Goal: Information Seeking & Learning: Learn about a topic

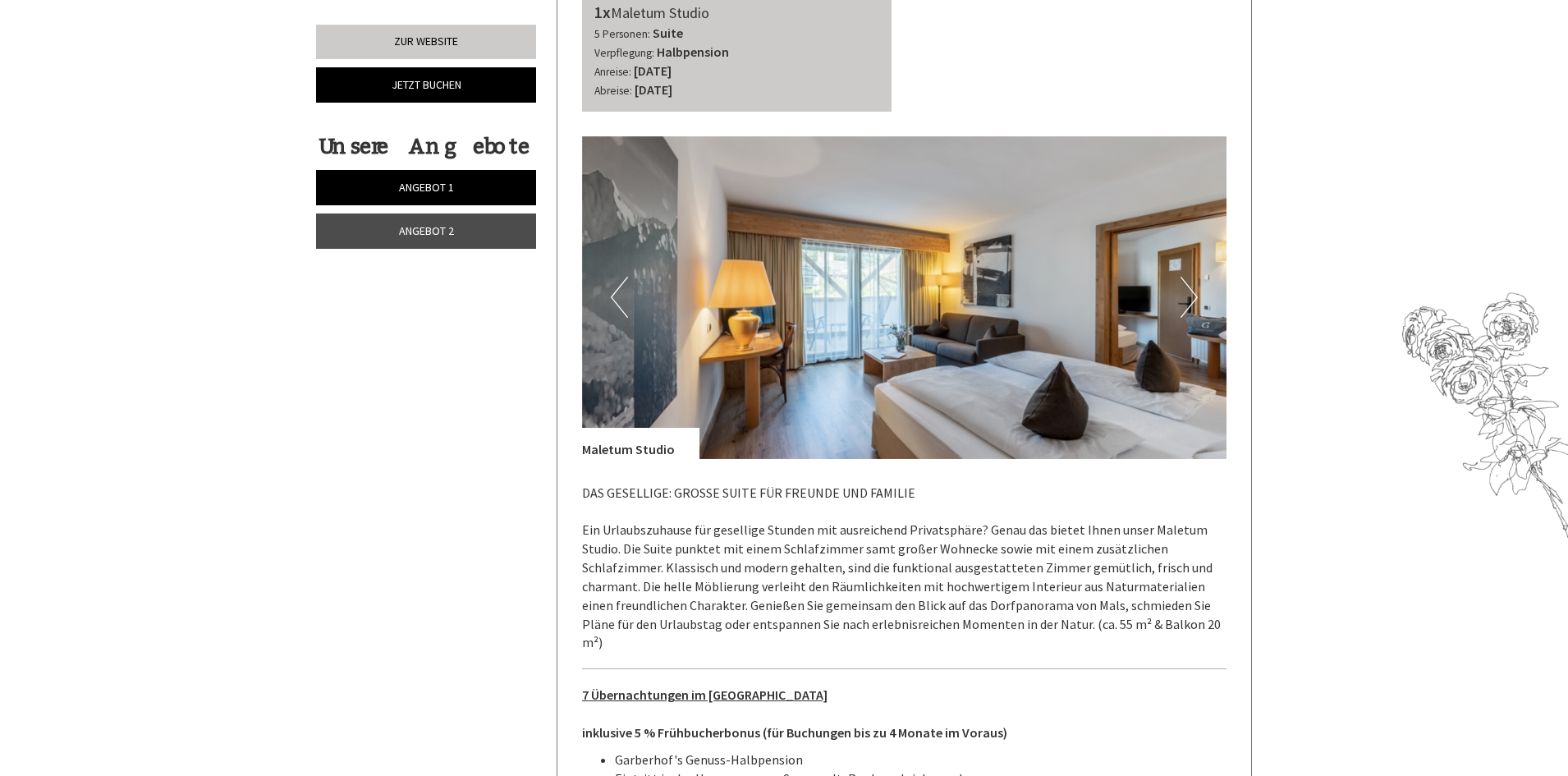
scroll to position [2298, 0]
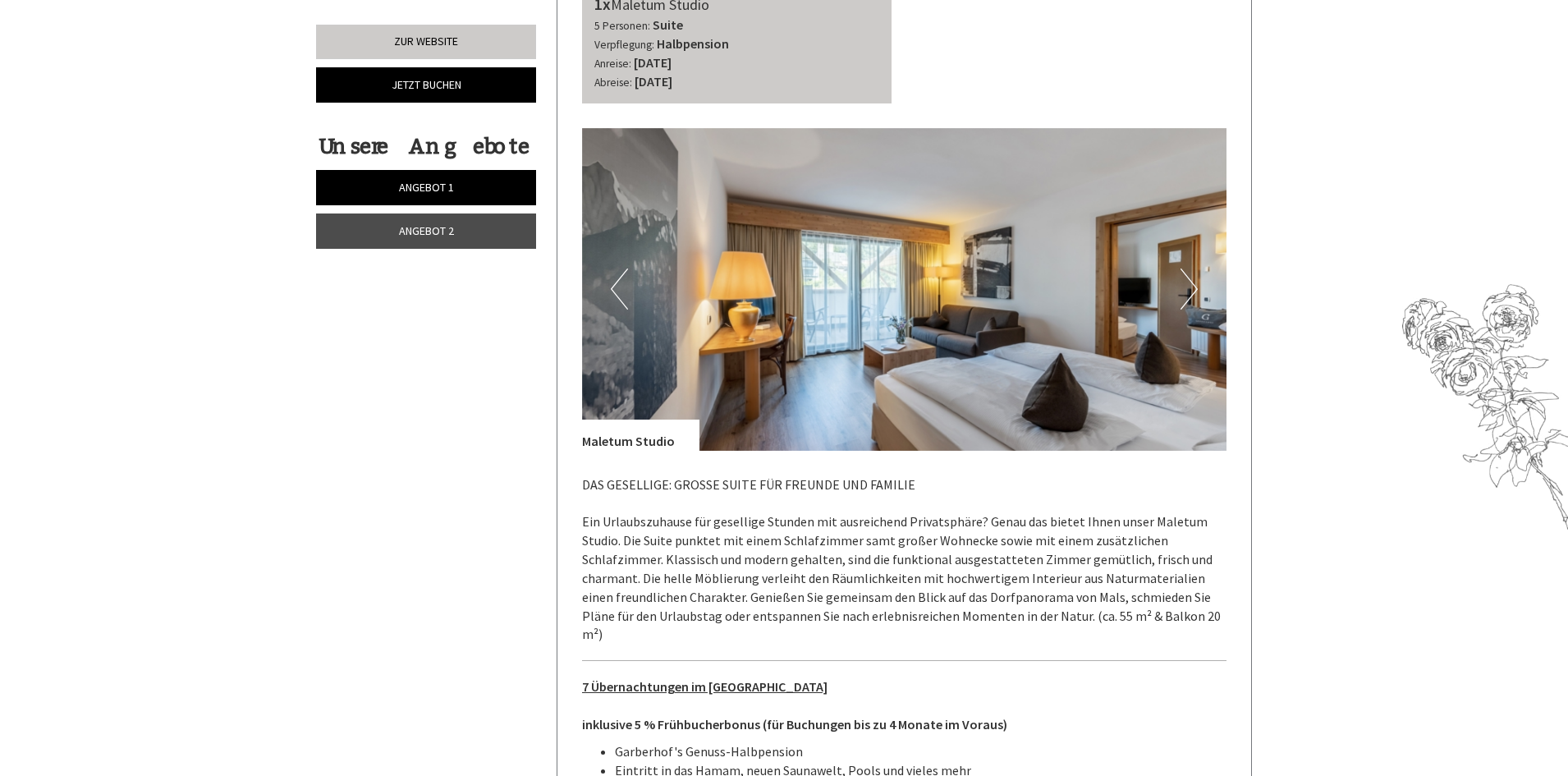
click at [1187, 274] on button "Next" at bounding box center [1188, 288] width 17 height 41
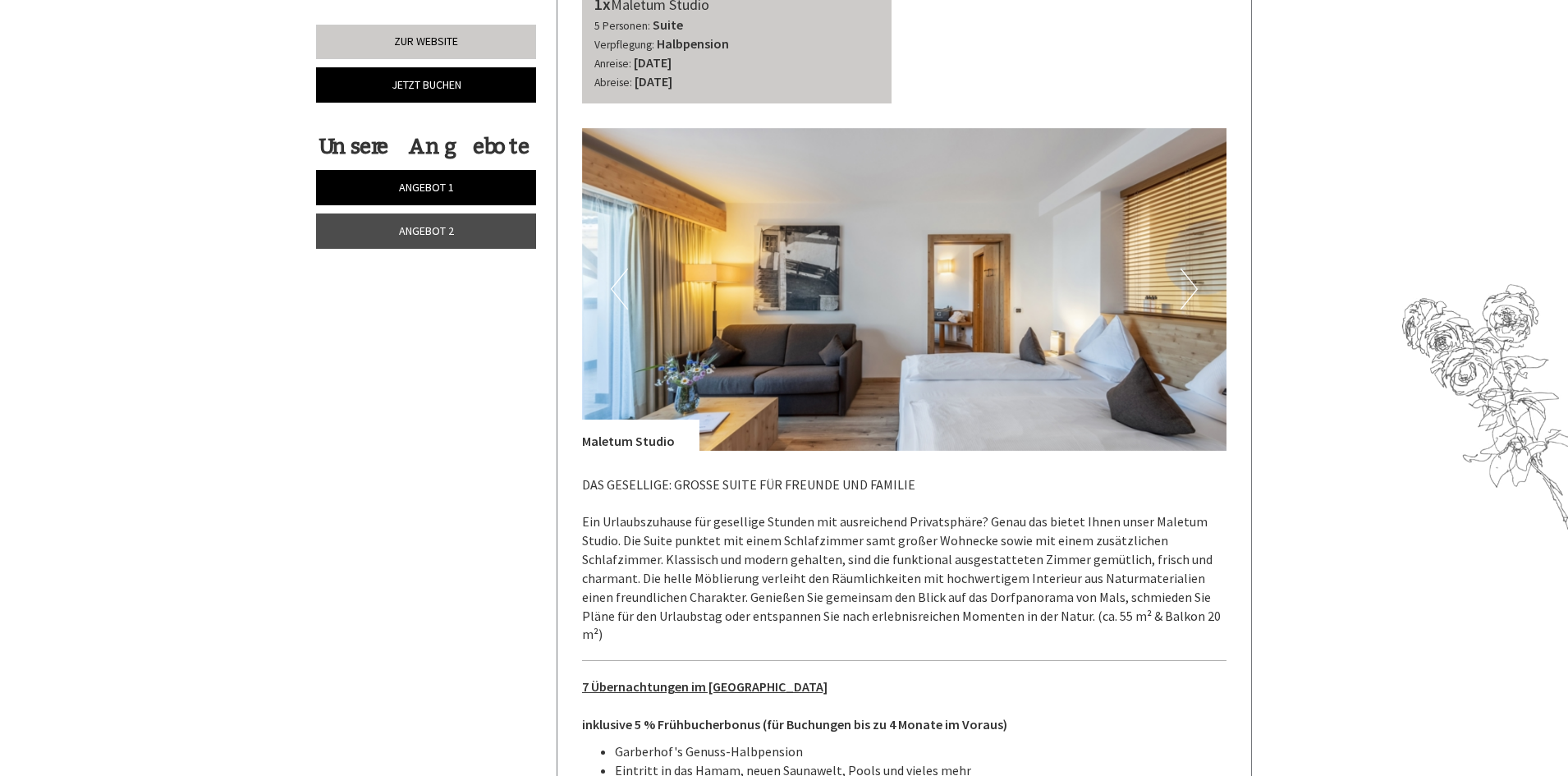
click at [1187, 274] on button "Next" at bounding box center [1188, 288] width 17 height 41
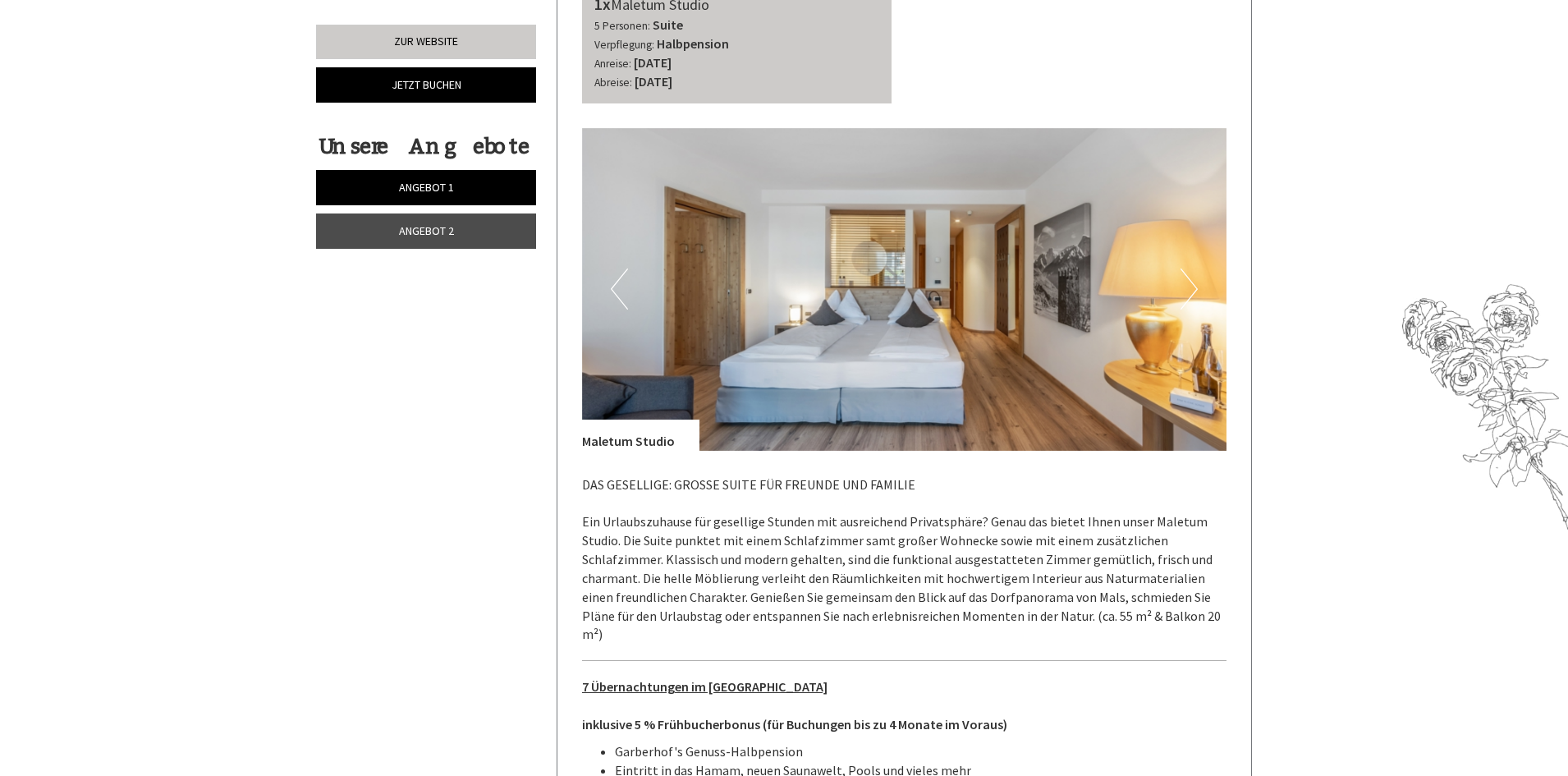
click at [1187, 274] on button "Next" at bounding box center [1188, 288] width 17 height 41
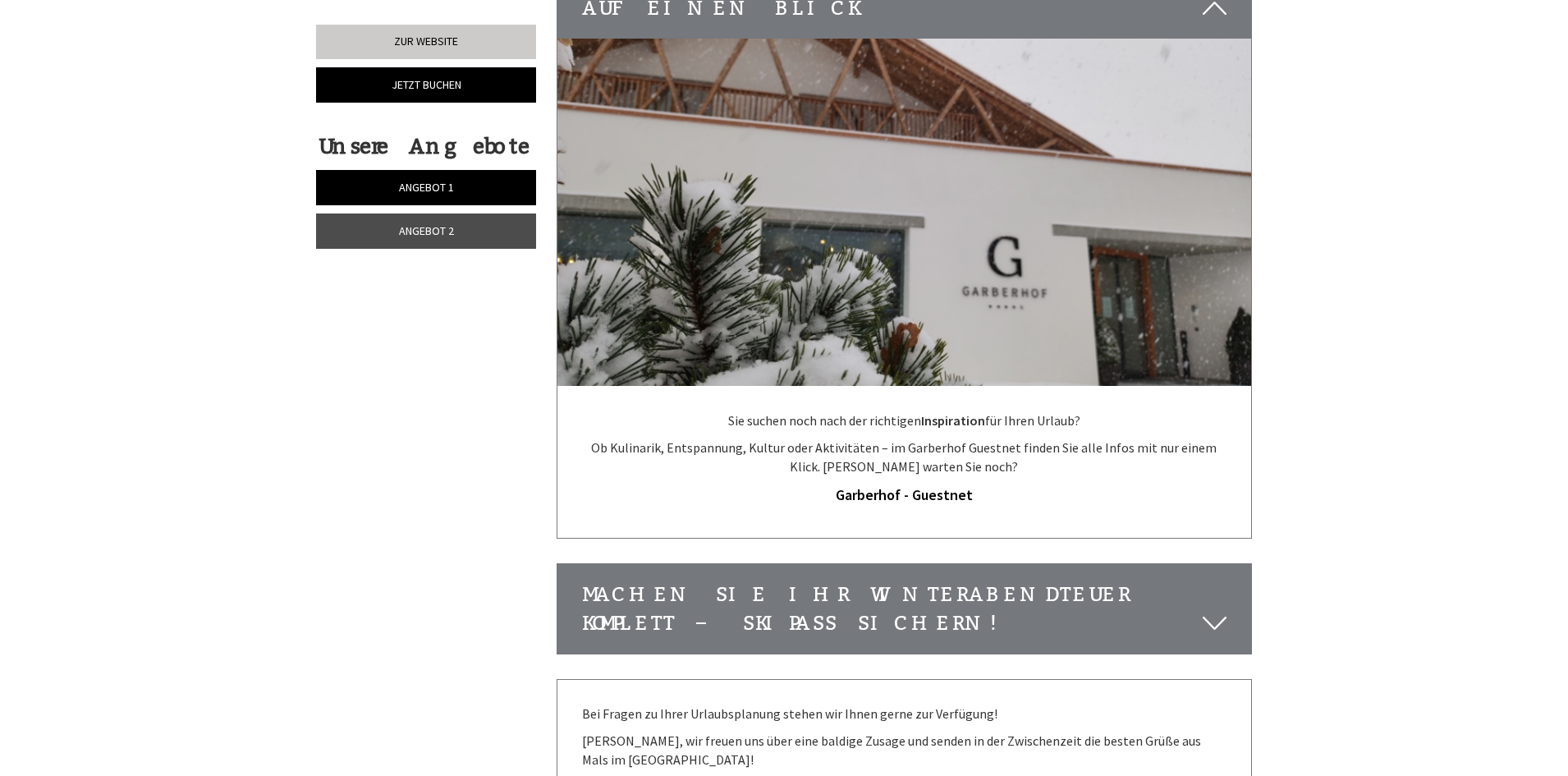
scroll to position [4924, 0]
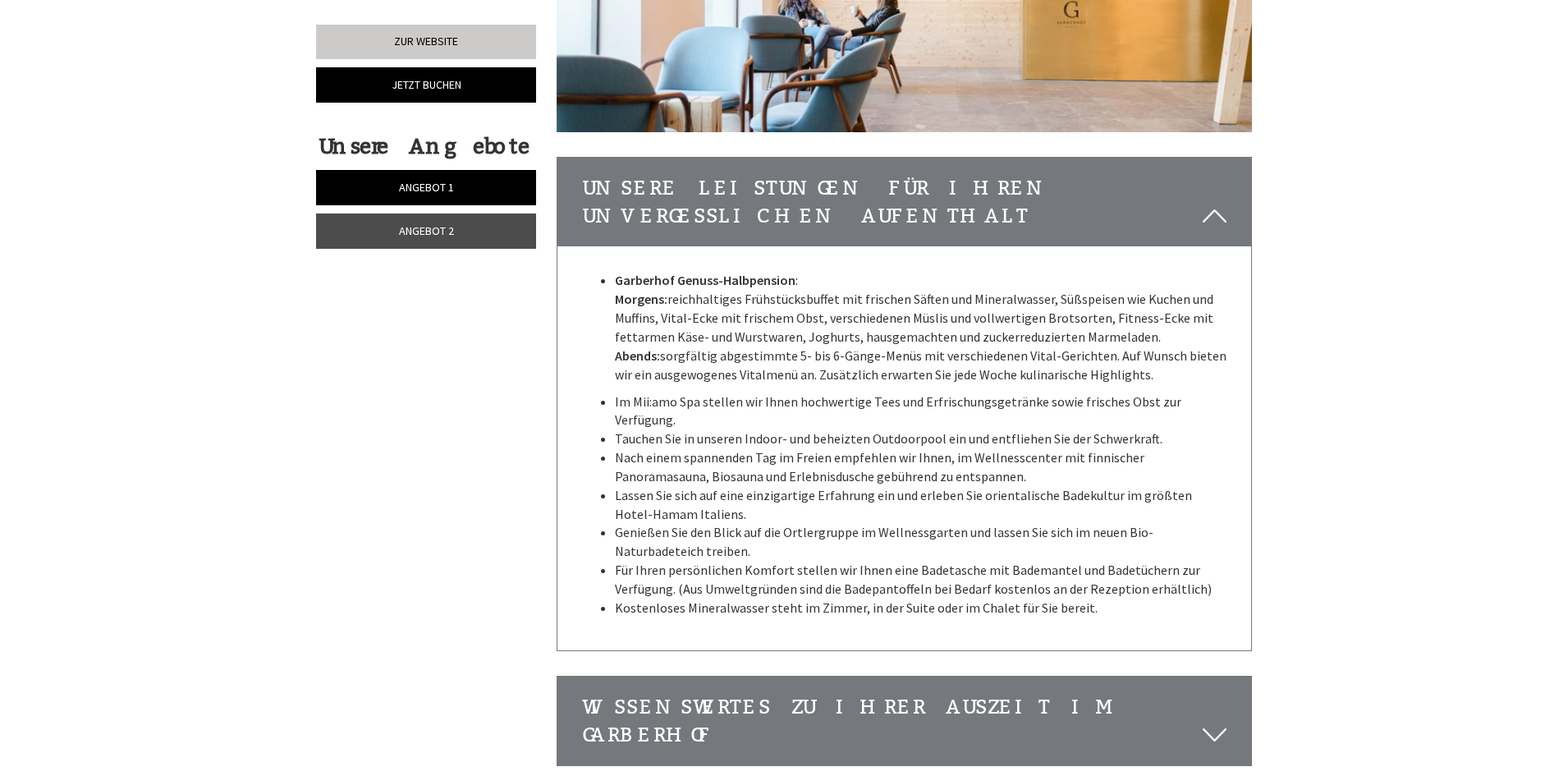
click at [444, 234] on span "Angebot 2" at bounding box center [427, 231] width 55 height 15
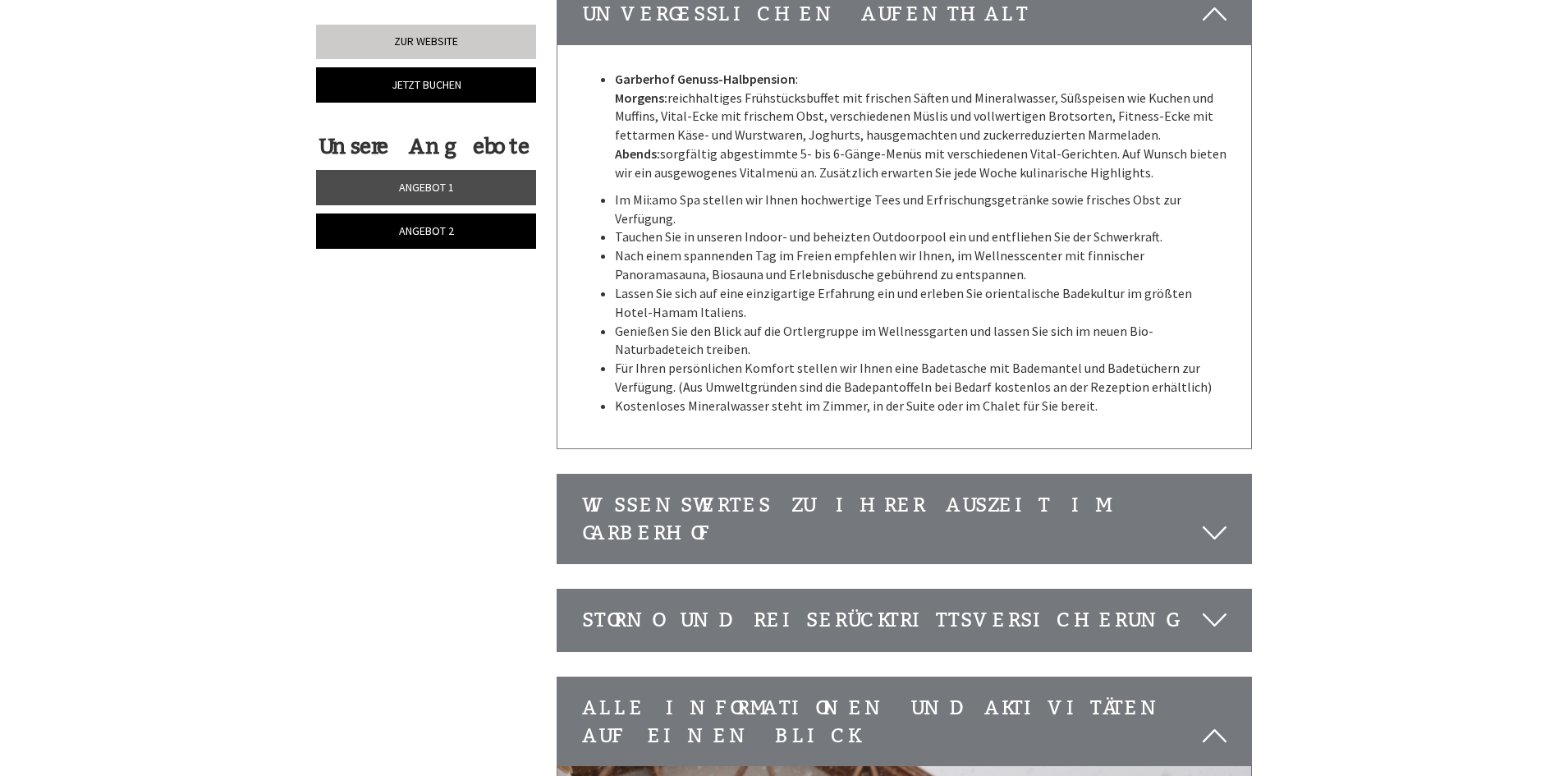
scroll to position [2854, 0]
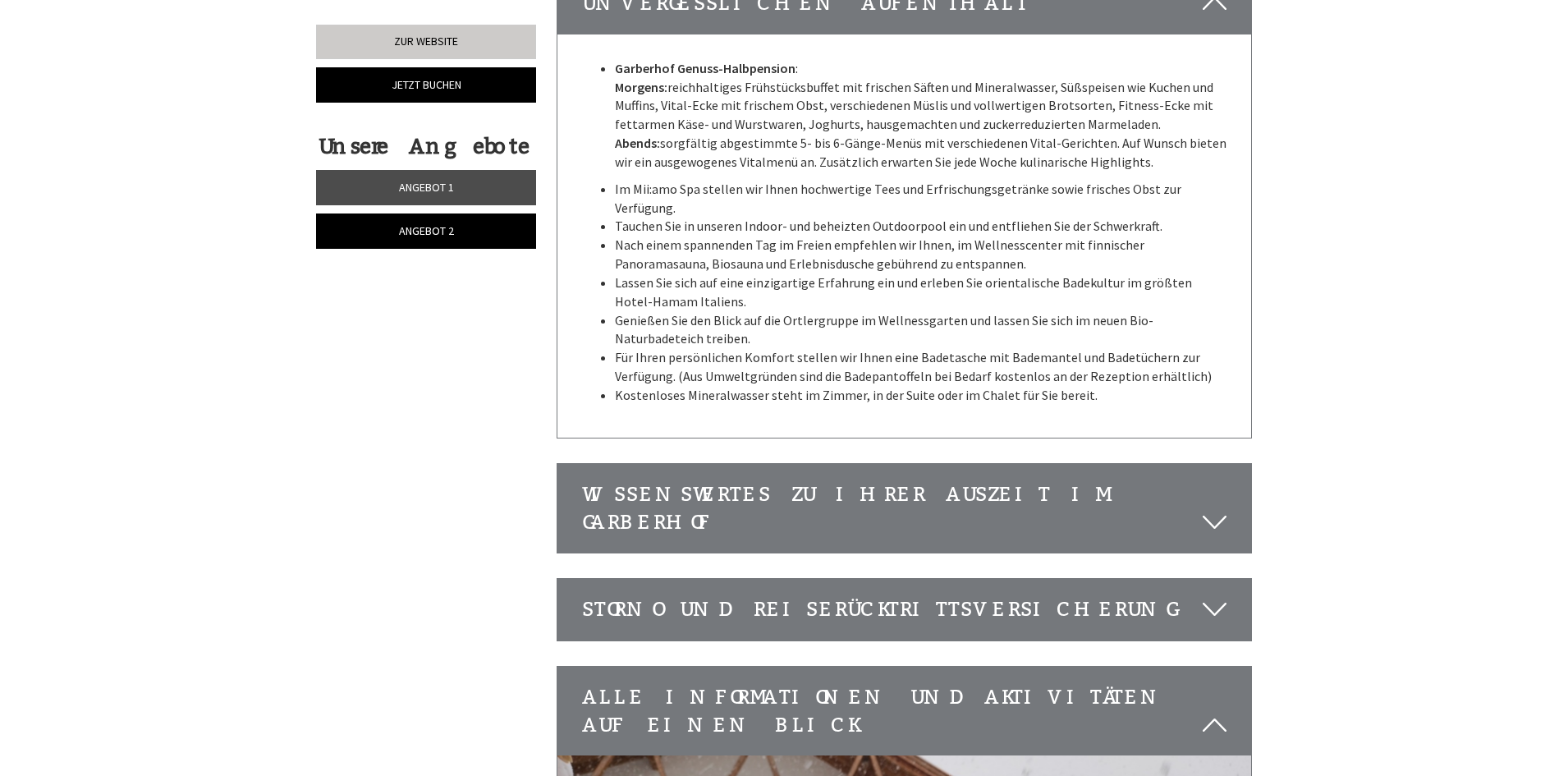
drag, startPoint x: 836, startPoint y: 525, endPoint x: 842, endPoint y: 532, distance: 9.2
click at [838, 579] on div "Storno und Reiserücktrittsversicherung" at bounding box center [904, 609] width 694 height 60
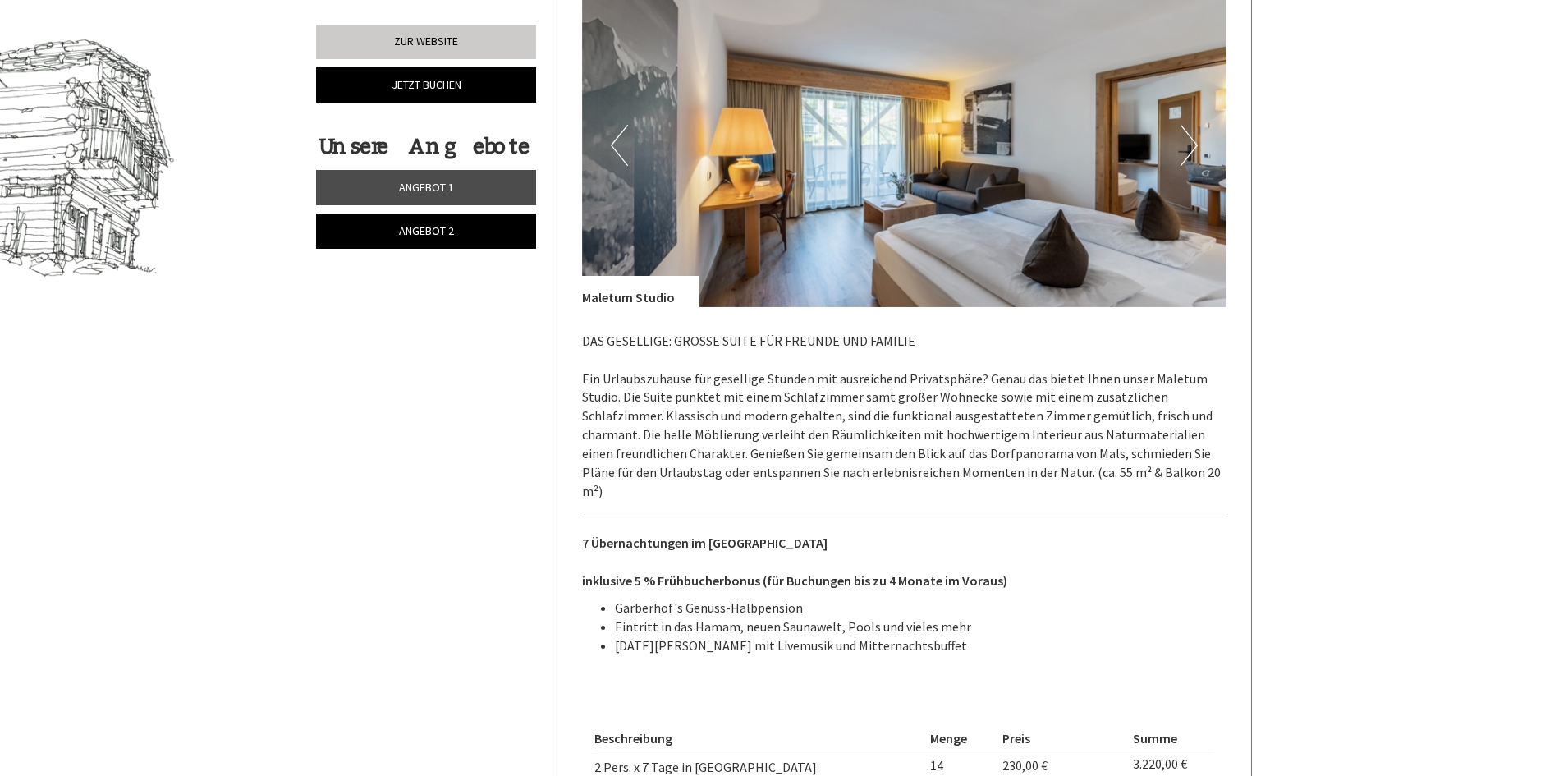
scroll to position [1048, 0]
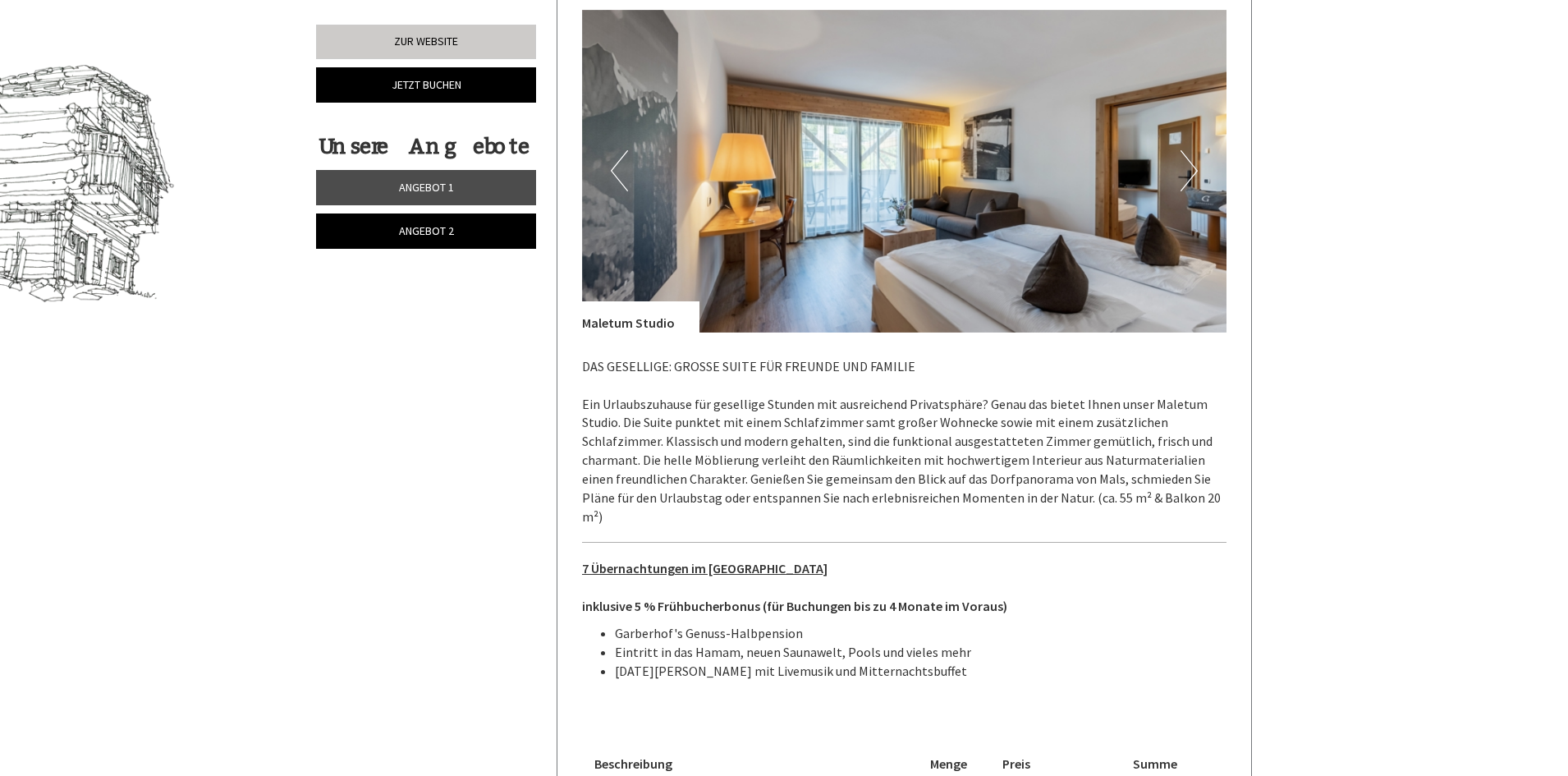
click at [1188, 166] on button "Next" at bounding box center [1188, 170] width 17 height 41
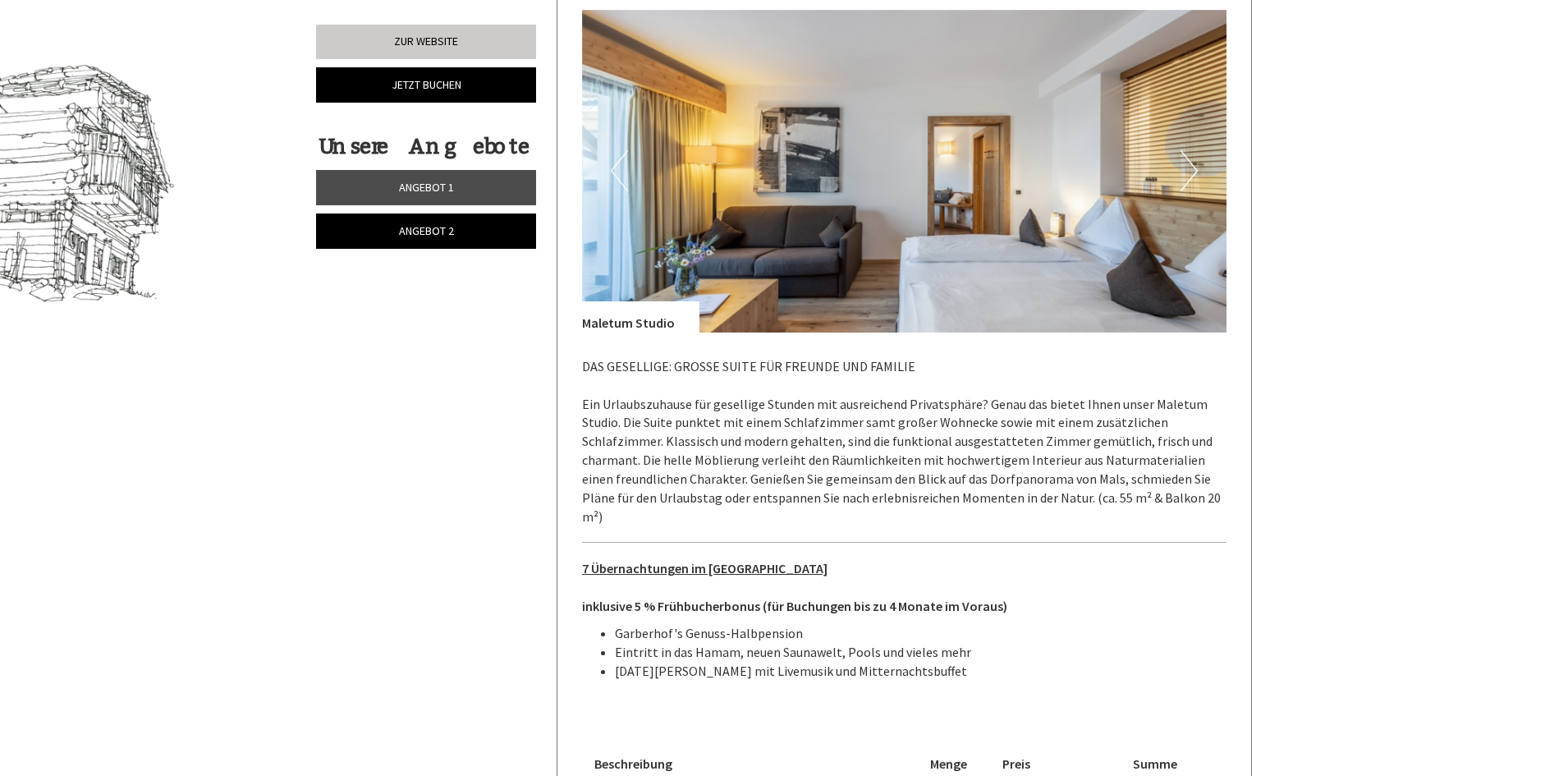
click at [1188, 166] on button "Next" at bounding box center [1188, 170] width 17 height 41
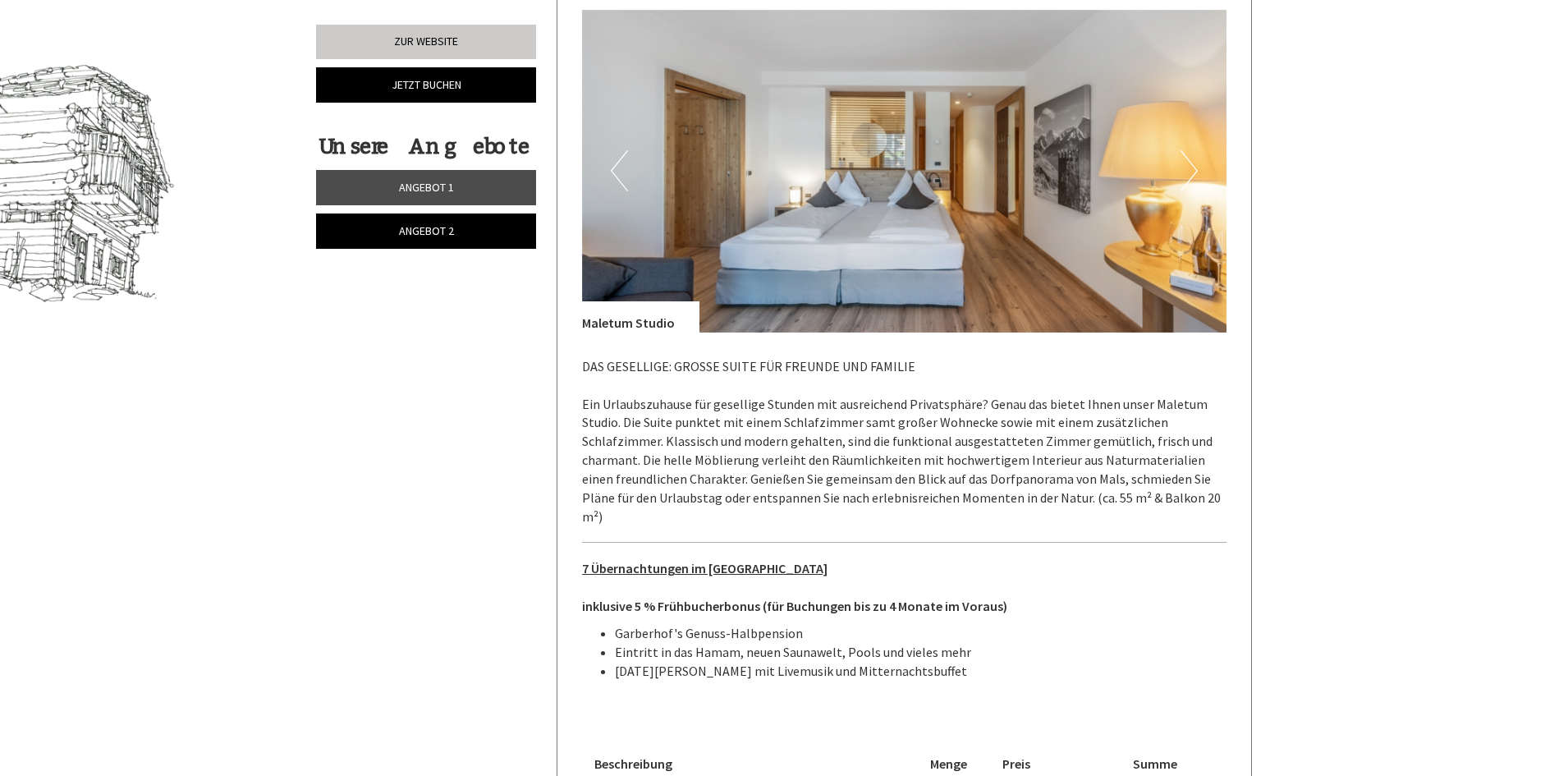
click at [1187, 166] on button "Next" at bounding box center [1188, 170] width 17 height 41
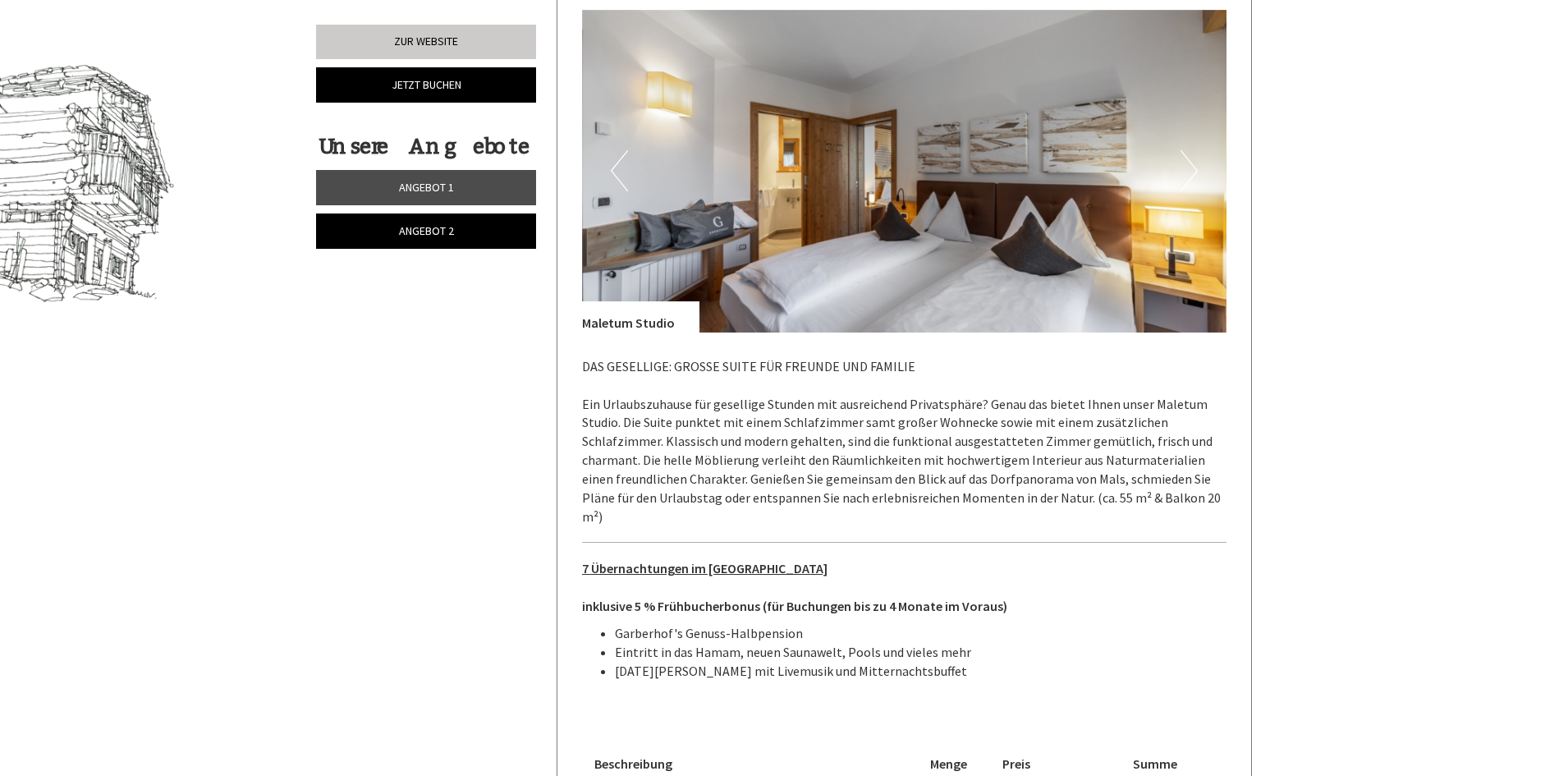
click at [1187, 166] on button "Next" at bounding box center [1188, 170] width 17 height 41
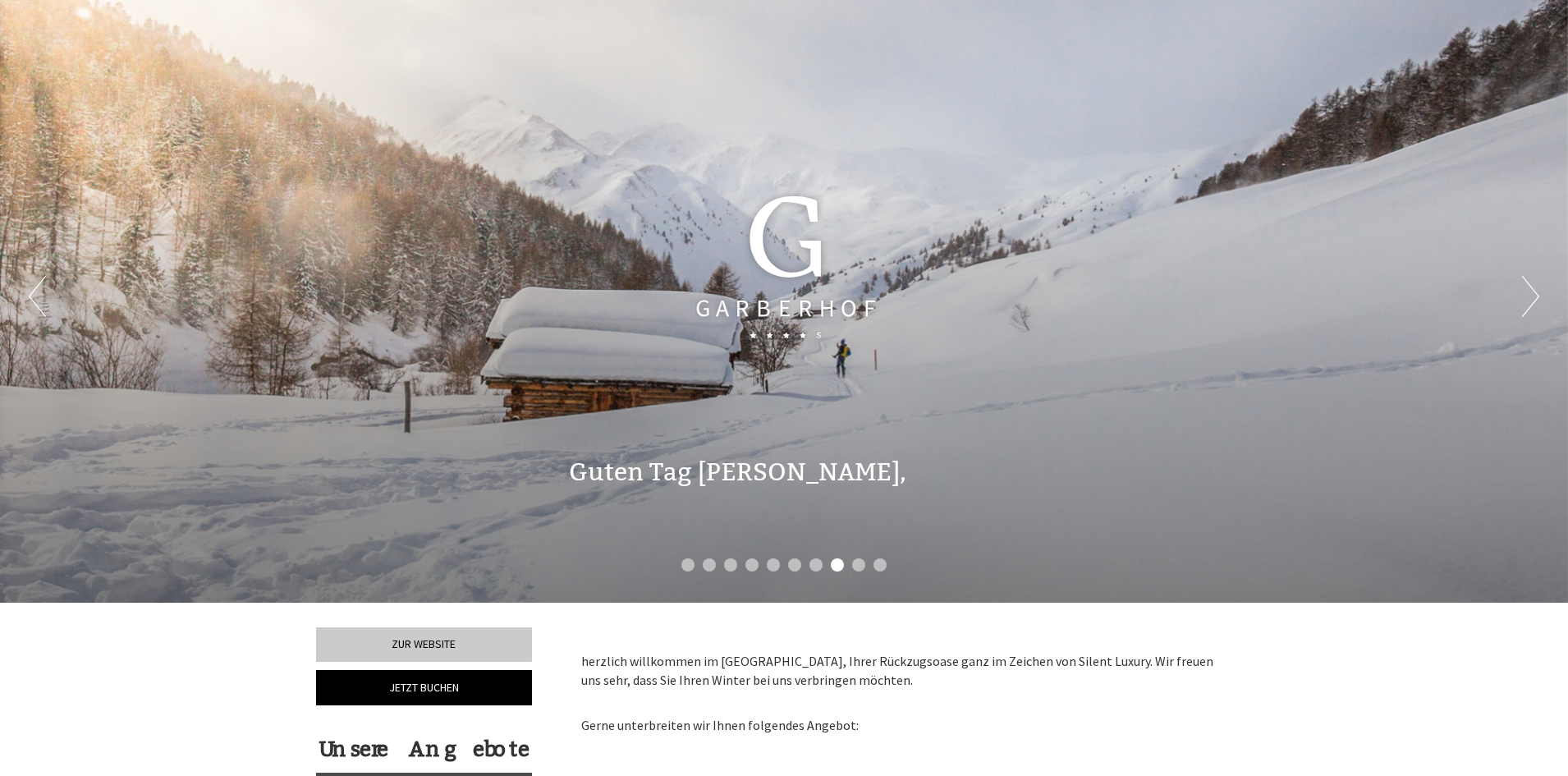
scroll to position [0, 0]
